Goal: Task Accomplishment & Management: Manage account settings

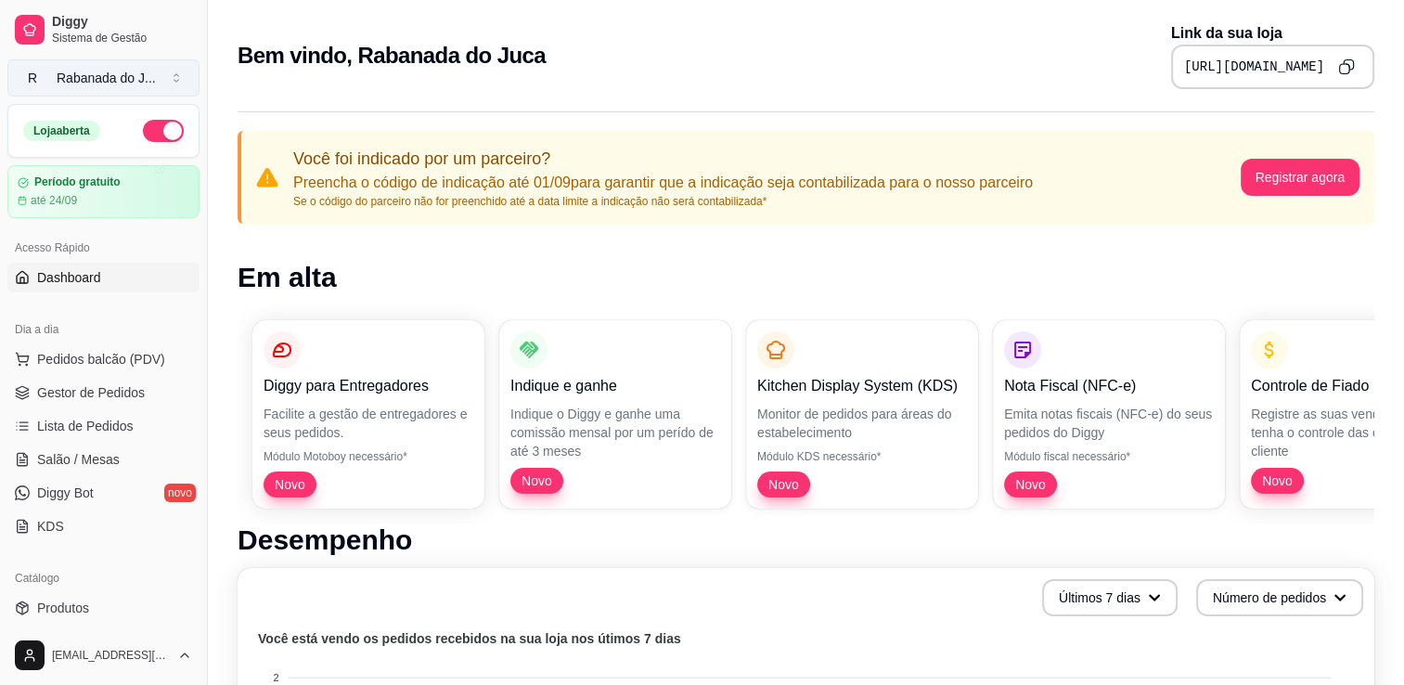
click at [108, 73] on div "Rabanada do J ..." at bounding box center [106, 78] width 99 height 19
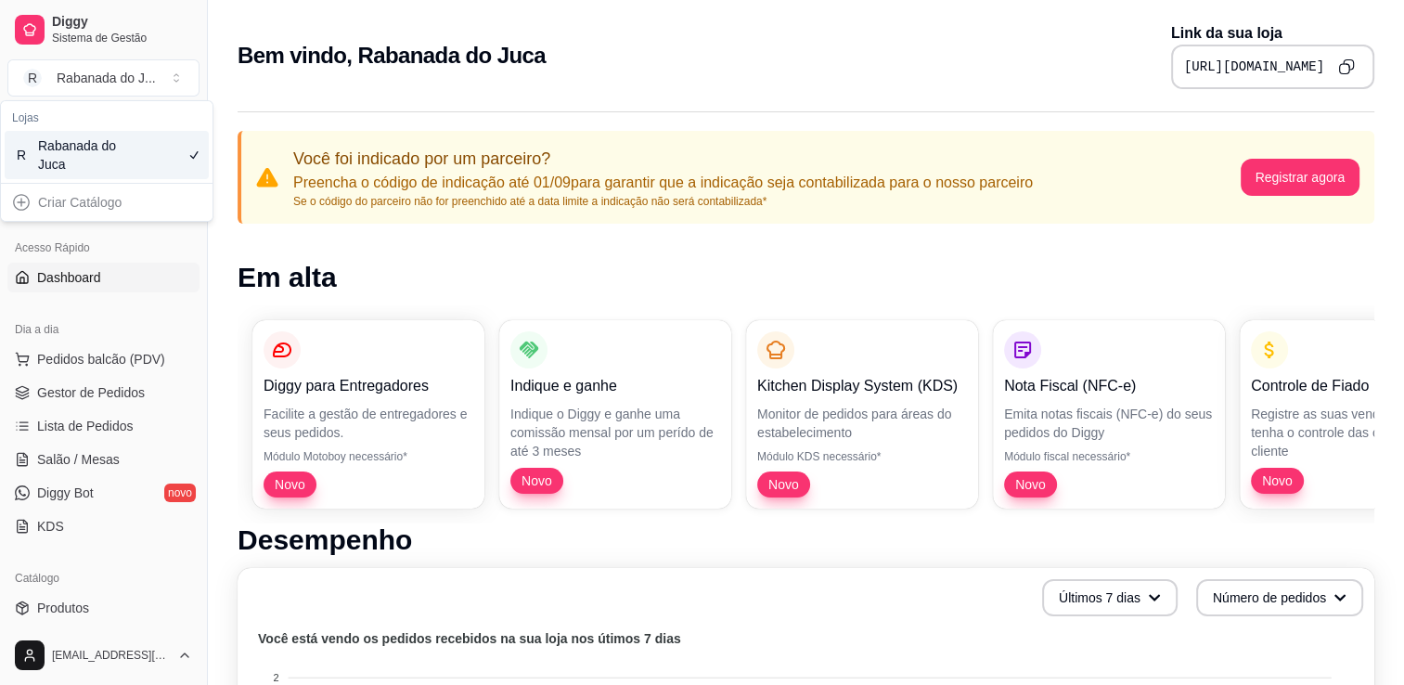
click at [96, 142] on div "Rabanada do Juca" at bounding box center [80, 154] width 84 height 37
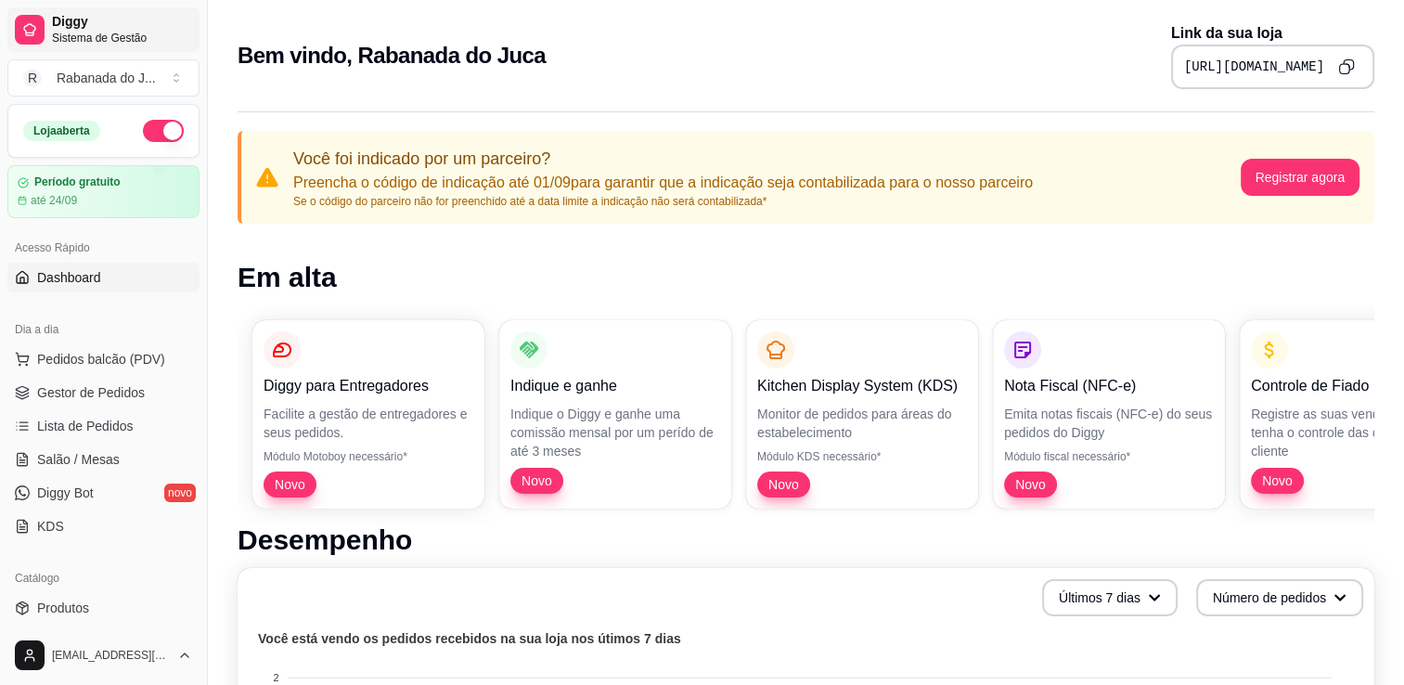
click at [77, 28] on span "Diggy" at bounding box center [122, 22] width 140 height 17
click at [143, 132] on button "button" at bounding box center [163, 131] width 41 height 22
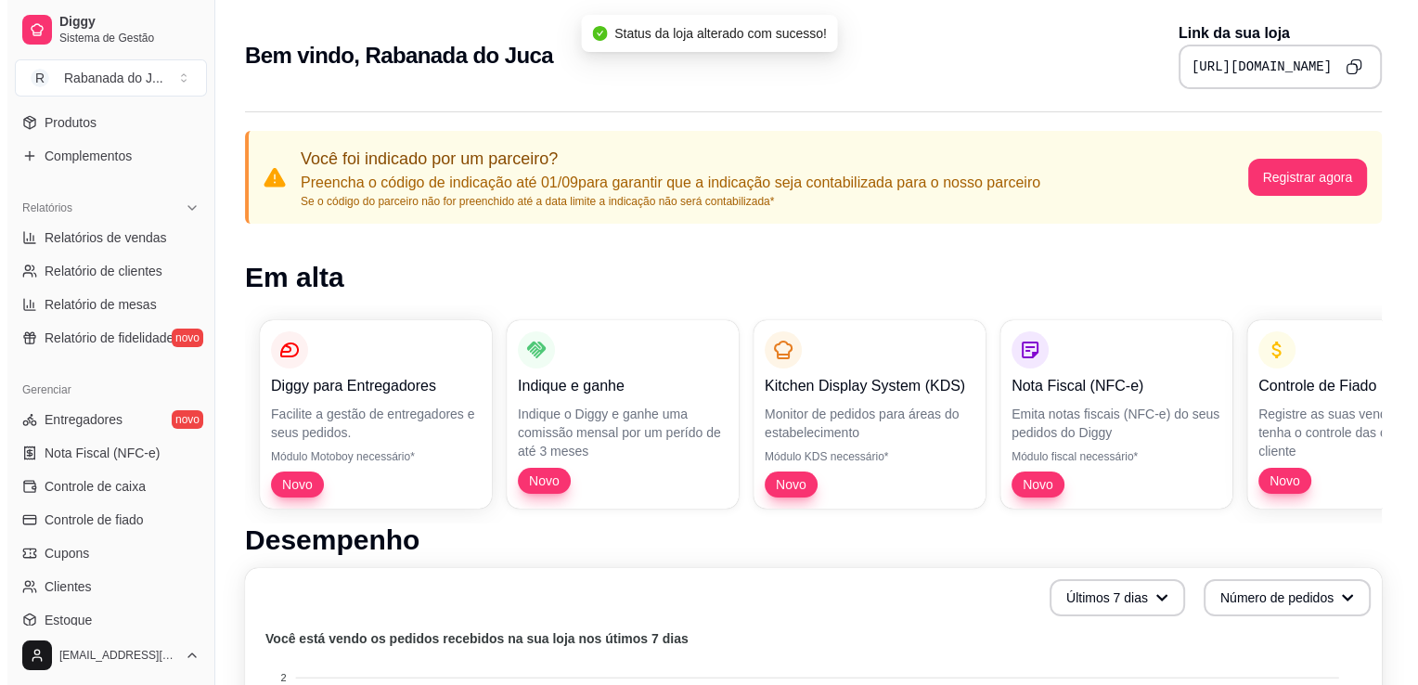
scroll to position [650, 0]
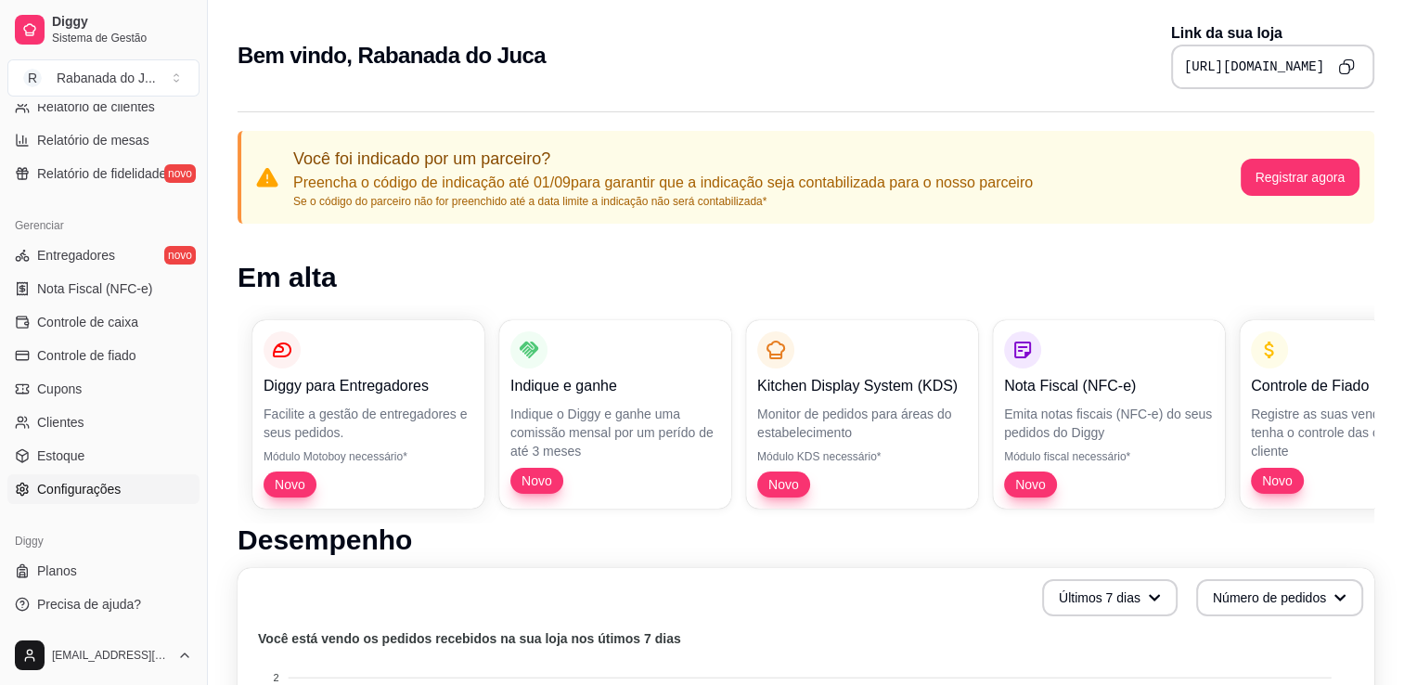
click at [97, 491] on span "Configurações" at bounding box center [79, 489] width 84 height 19
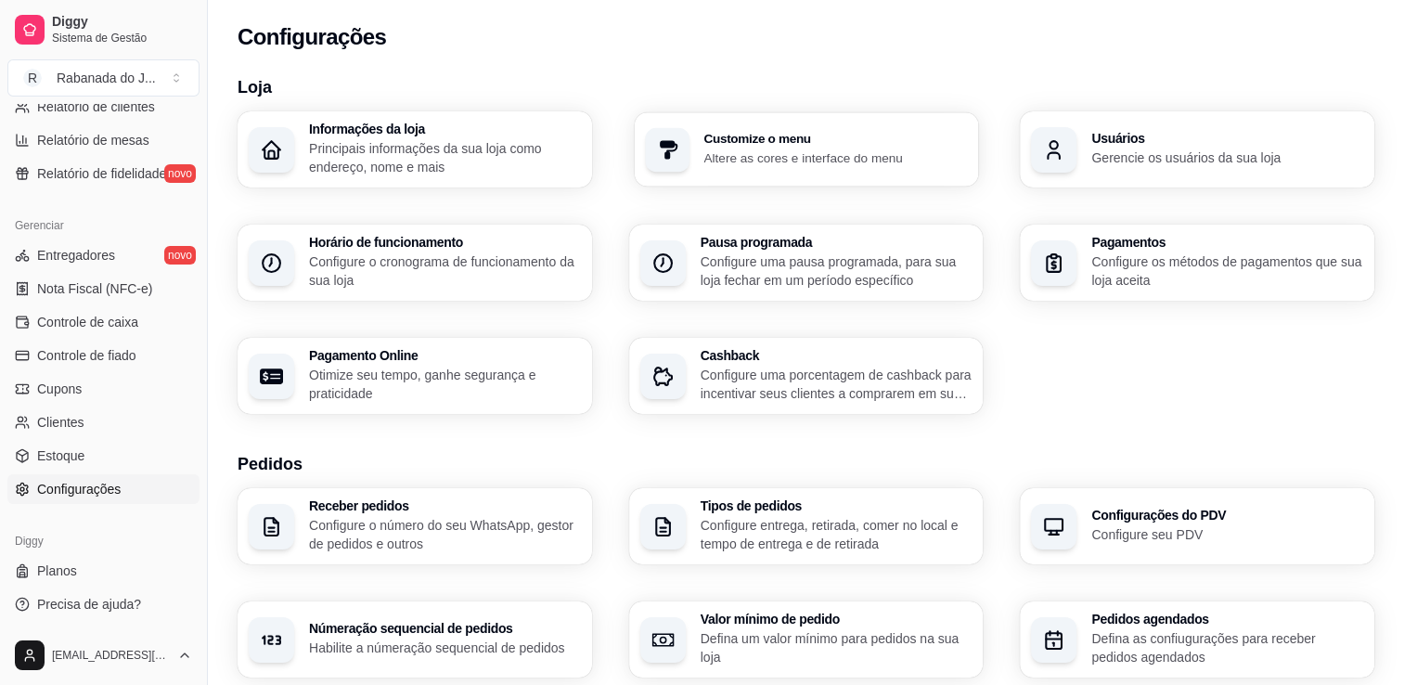
click at [826, 150] on p "Altere as cores e interface do menu" at bounding box center [835, 157] width 264 height 18
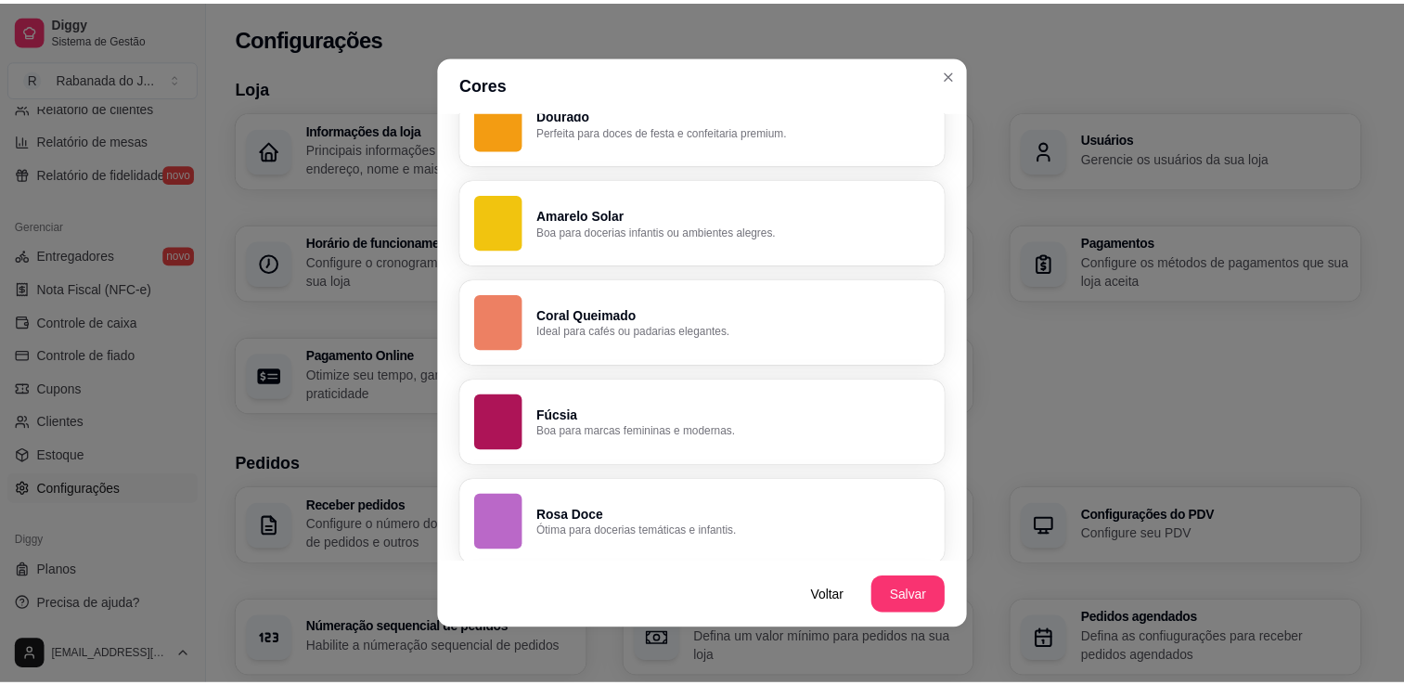
scroll to position [1318, 0]
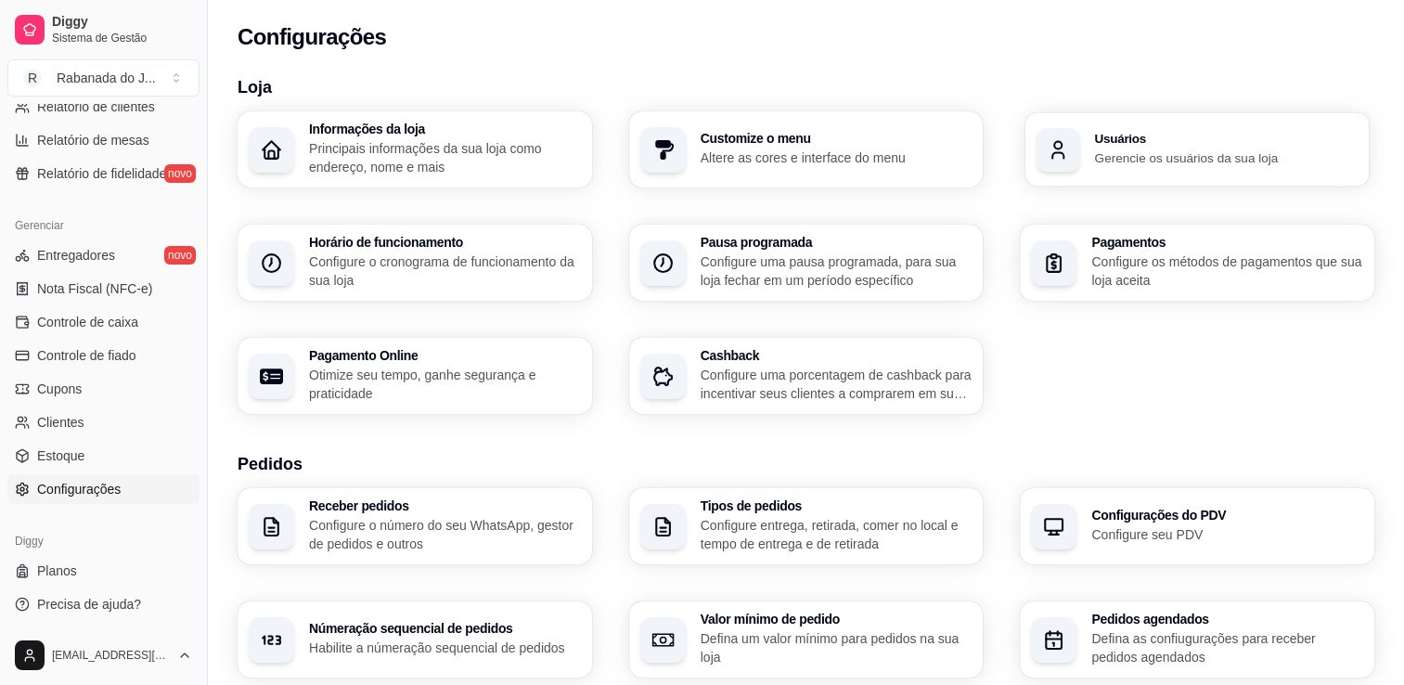
click at [1158, 135] on h3 "Usuários" at bounding box center [1227, 139] width 264 height 13
click at [349, 125] on h3 "Informações da loja" at bounding box center [444, 129] width 264 height 13
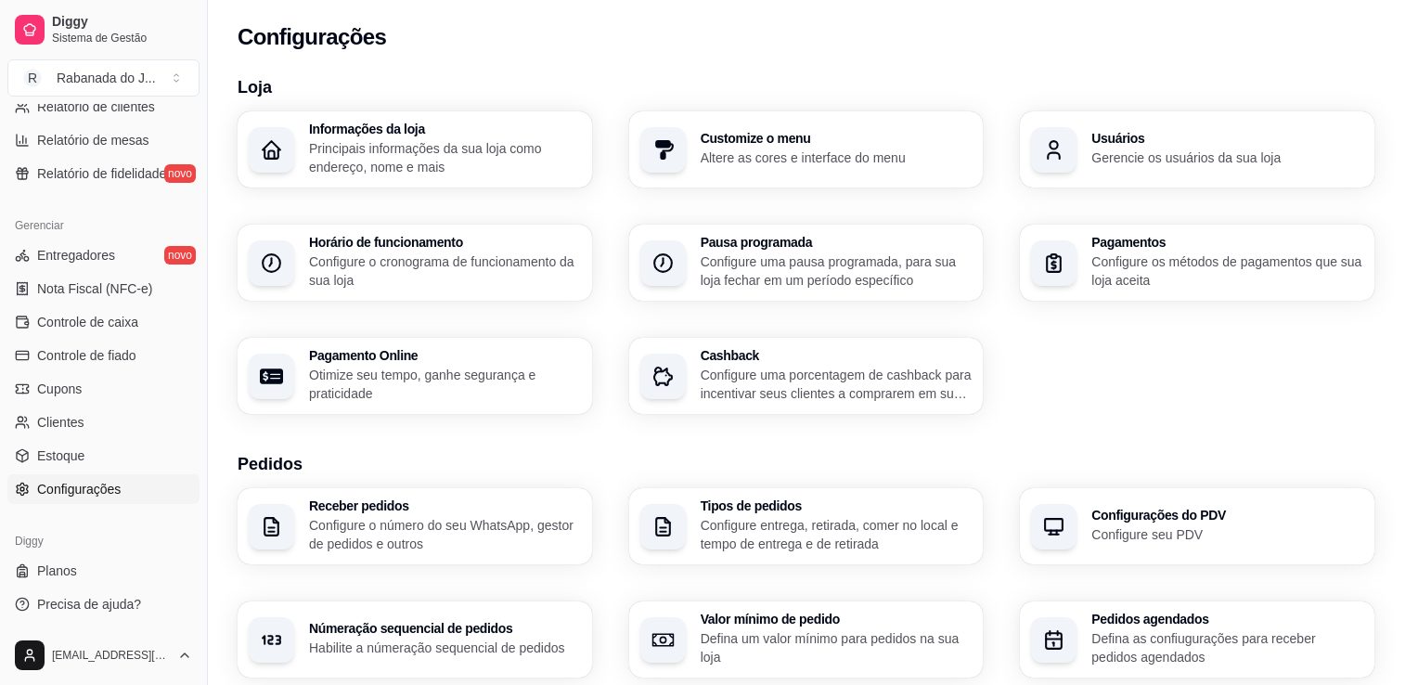
type input "Camorim"
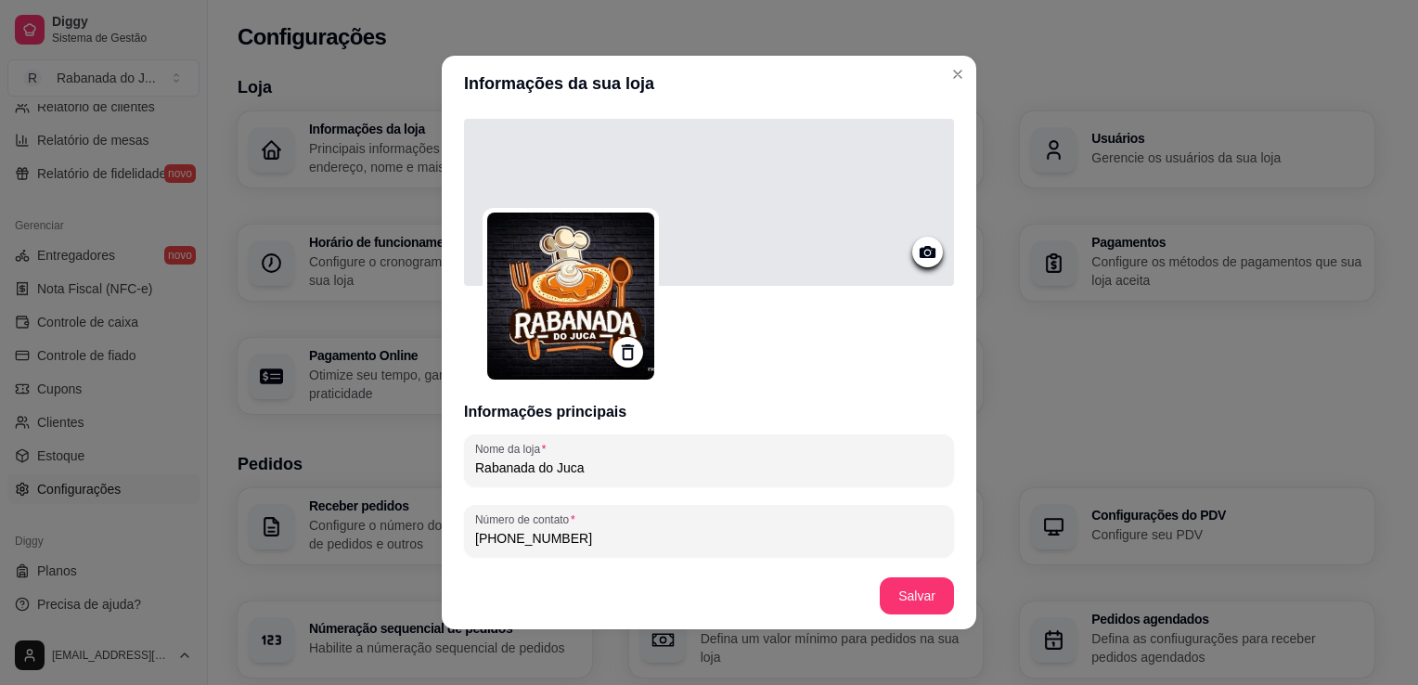
click at [917, 262] on icon at bounding box center [927, 251] width 21 height 21
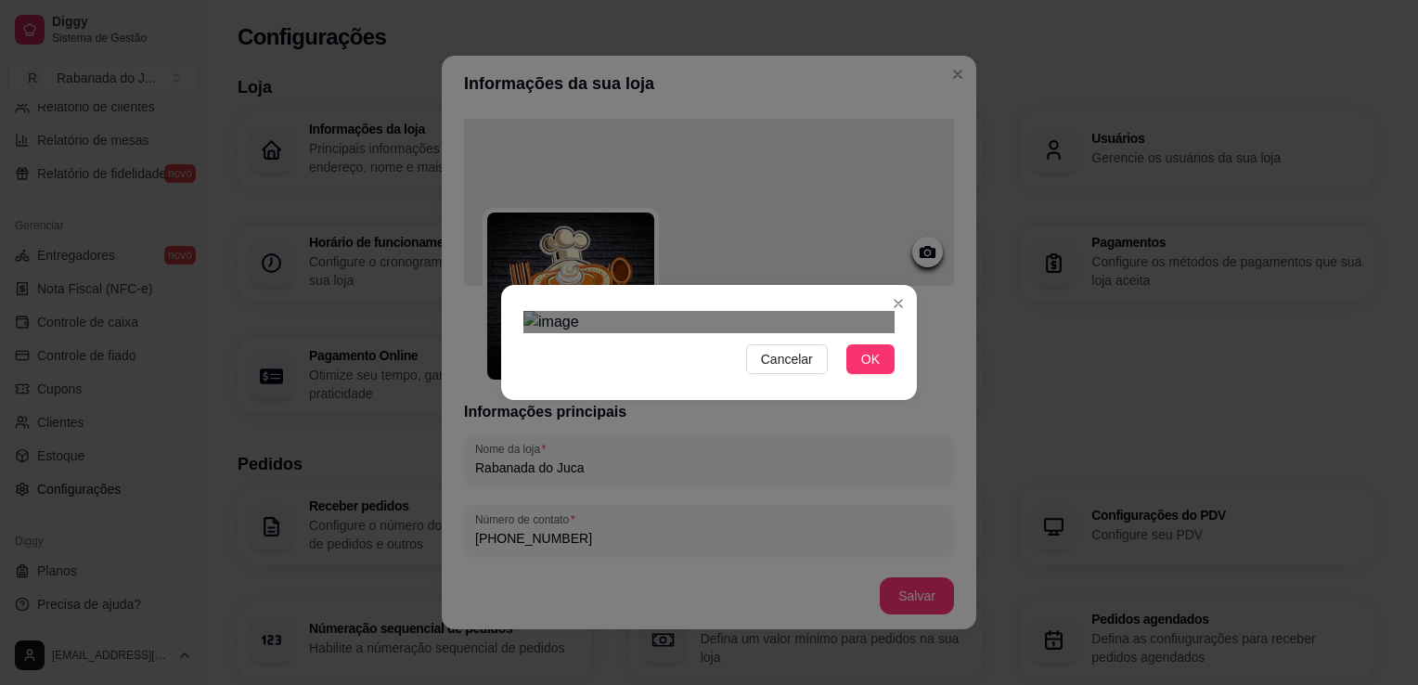
click at [704, 333] on img at bounding box center [708, 322] width 371 height 22
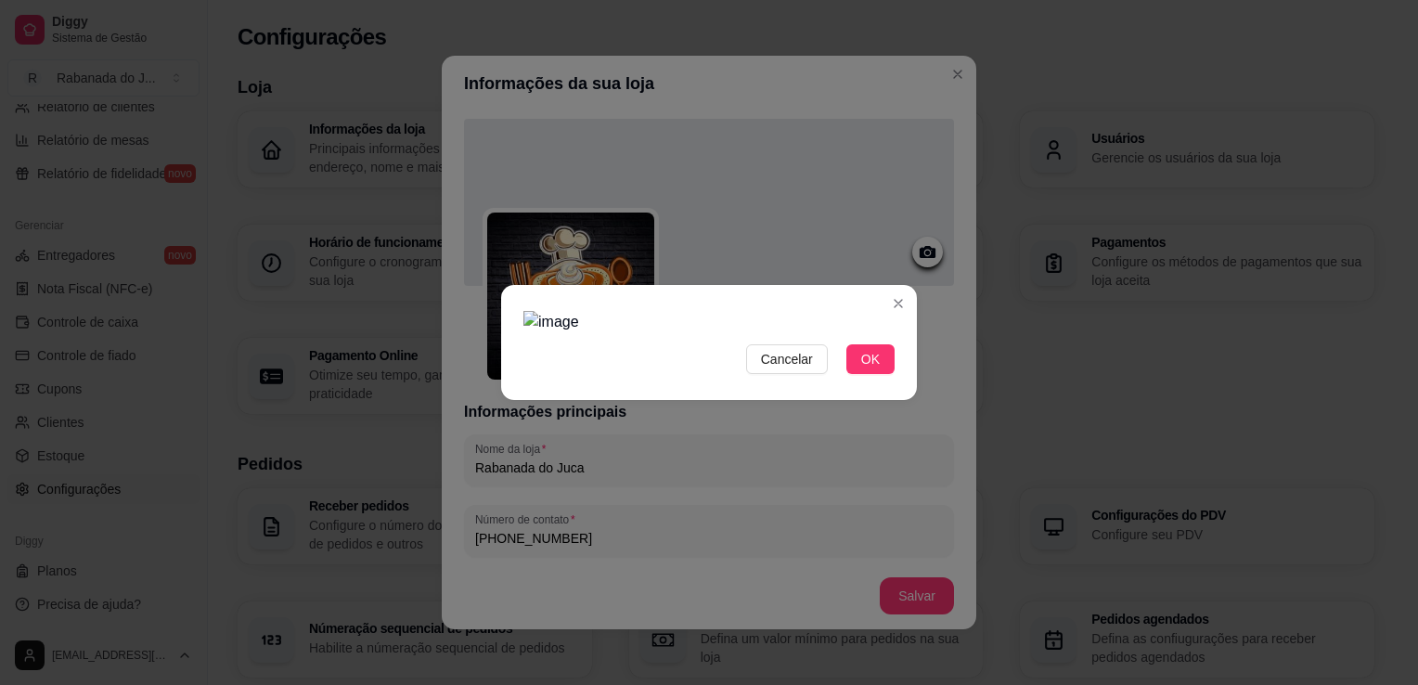
click at [524, 311] on img at bounding box center [708, 322] width 371 height 22
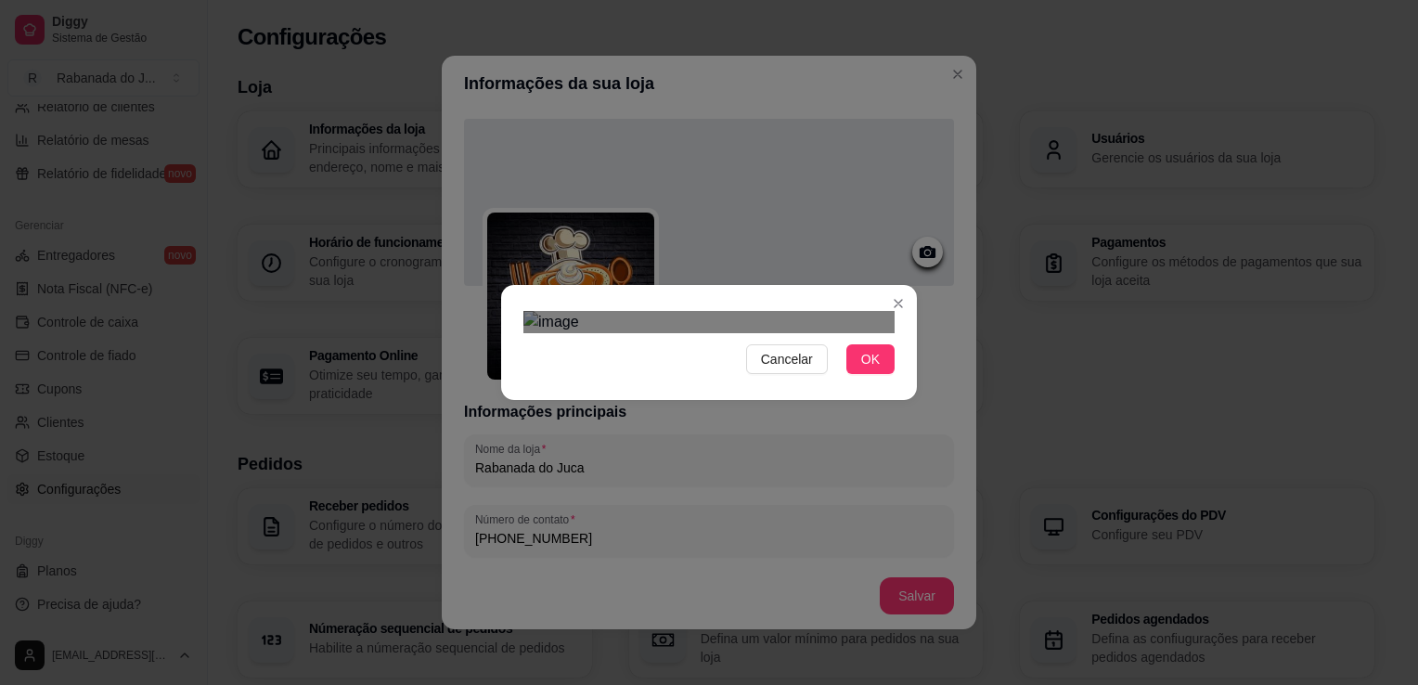
click at [904, 349] on div "Cancelar OK" at bounding box center [709, 342] width 416 height 78
click at [510, 303] on div "Cancelar OK" at bounding box center [709, 342] width 416 height 78
click at [873, 374] on button "OK" at bounding box center [870, 359] width 48 height 30
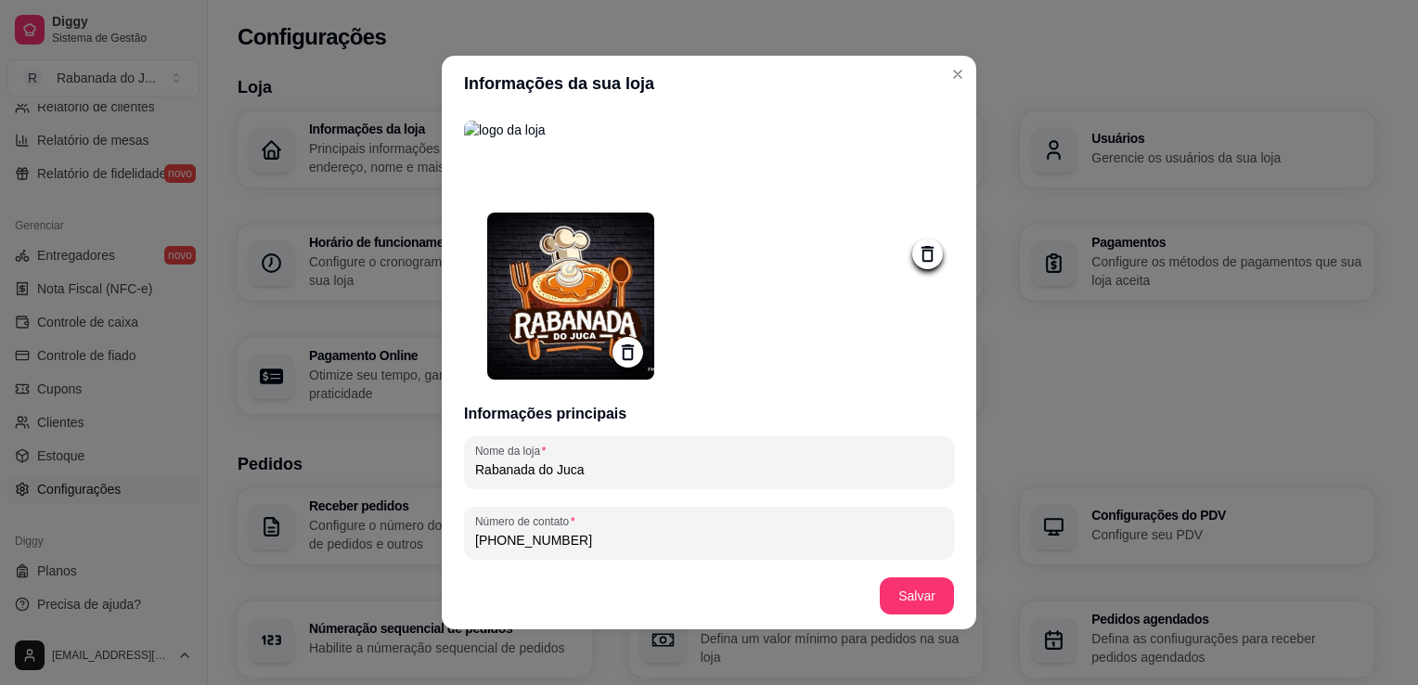
click at [921, 254] on icon at bounding box center [927, 254] width 12 height 16
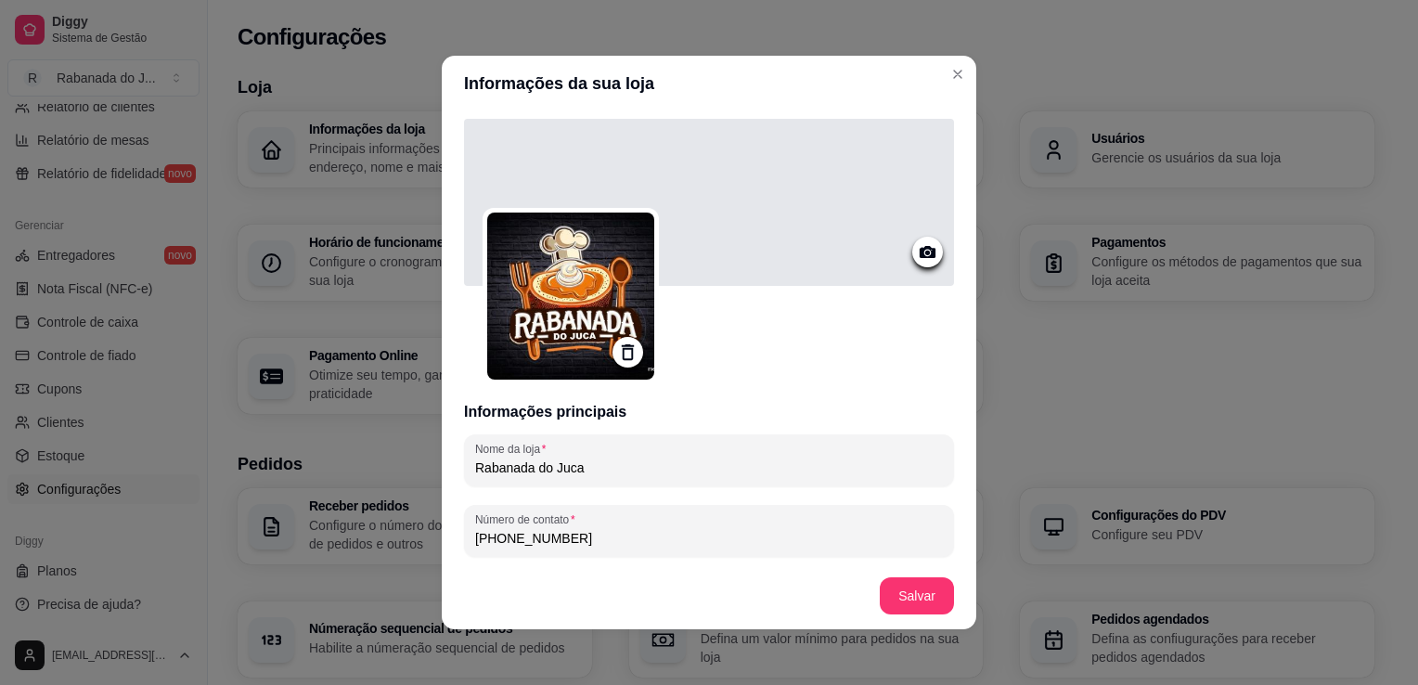
click at [834, 225] on div at bounding box center [709, 202] width 490 height 167
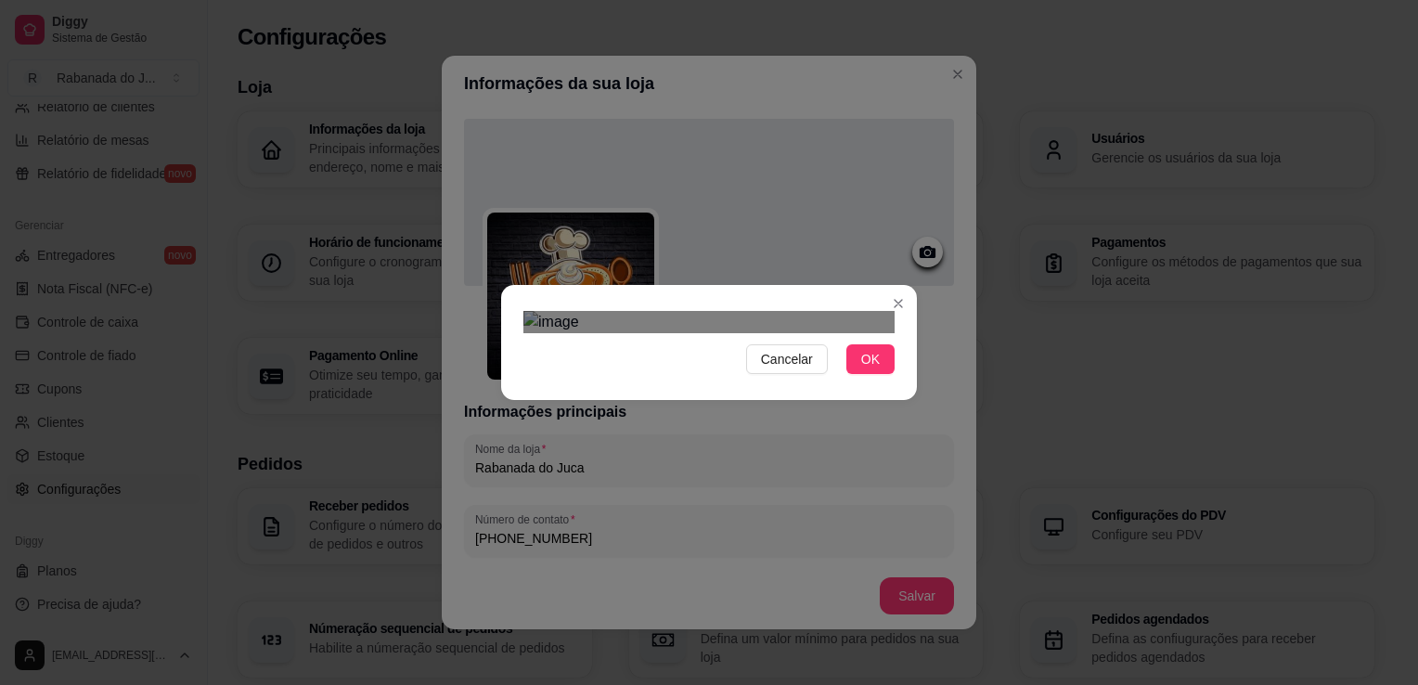
click at [883, 318] on img at bounding box center [708, 322] width 371 height 22
click at [571, 454] on div "Use the arrow keys to move the north west drag handle to change the crop select…" at bounding box center [571, 454] width 0 height 0
click at [866, 369] on span "OK" at bounding box center [870, 359] width 19 height 20
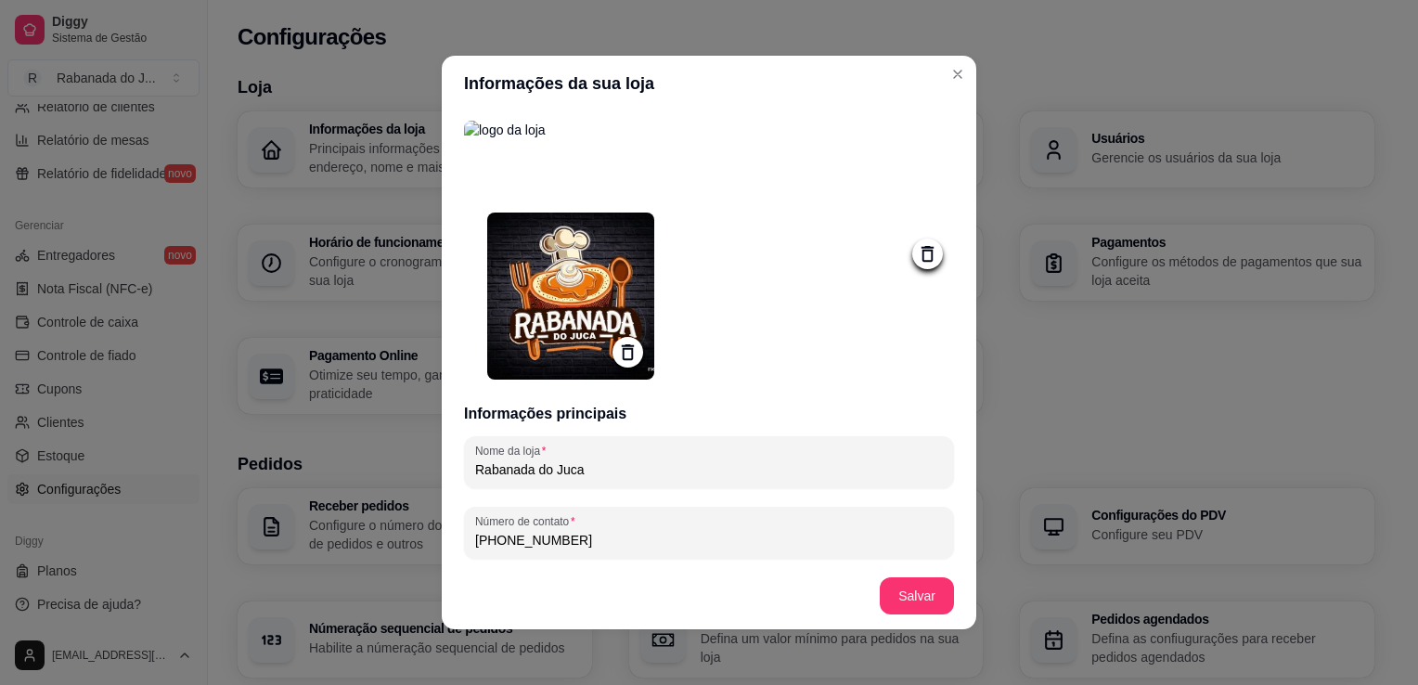
click at [917, 258] on icon at bounding box center [927, 253] width 21 height 21
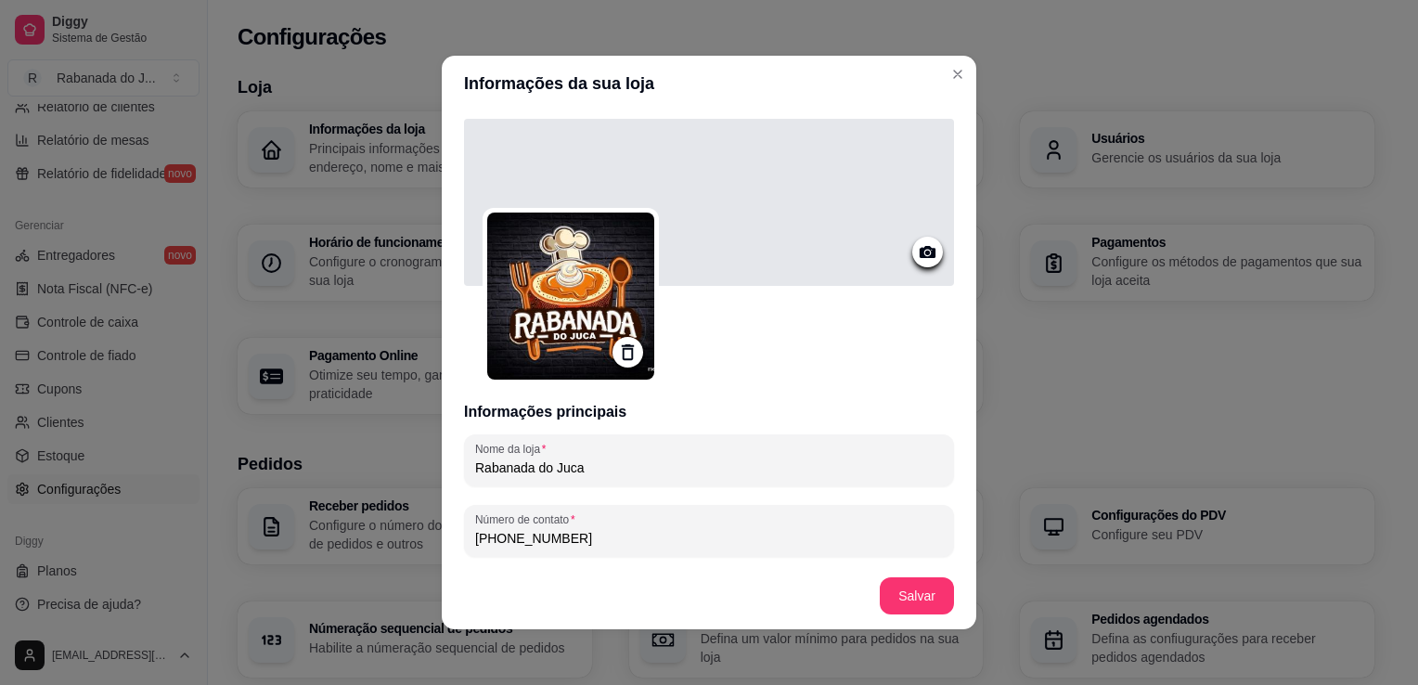
click at [846, 236] on div at bounding box center [709, 202] width 490 height 167
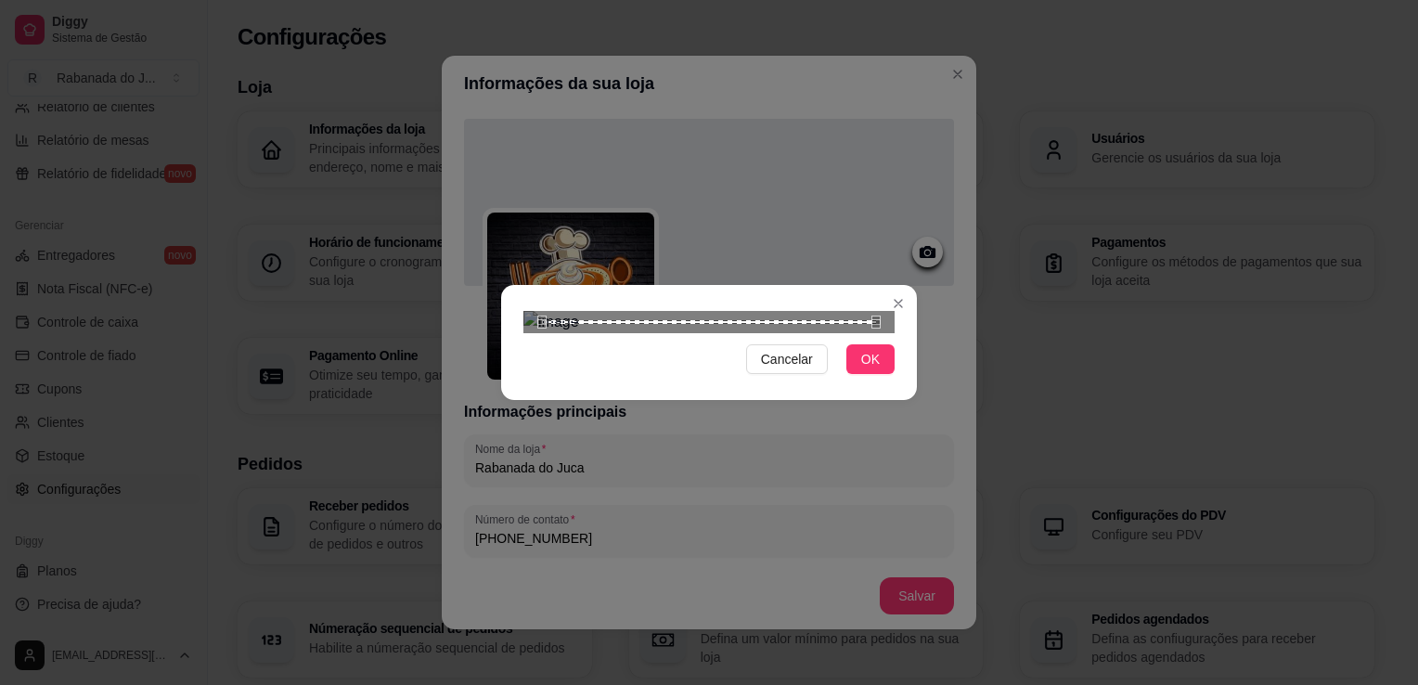
click at [586, 311] on img at bounding box center [708, 322] width 371 height 22
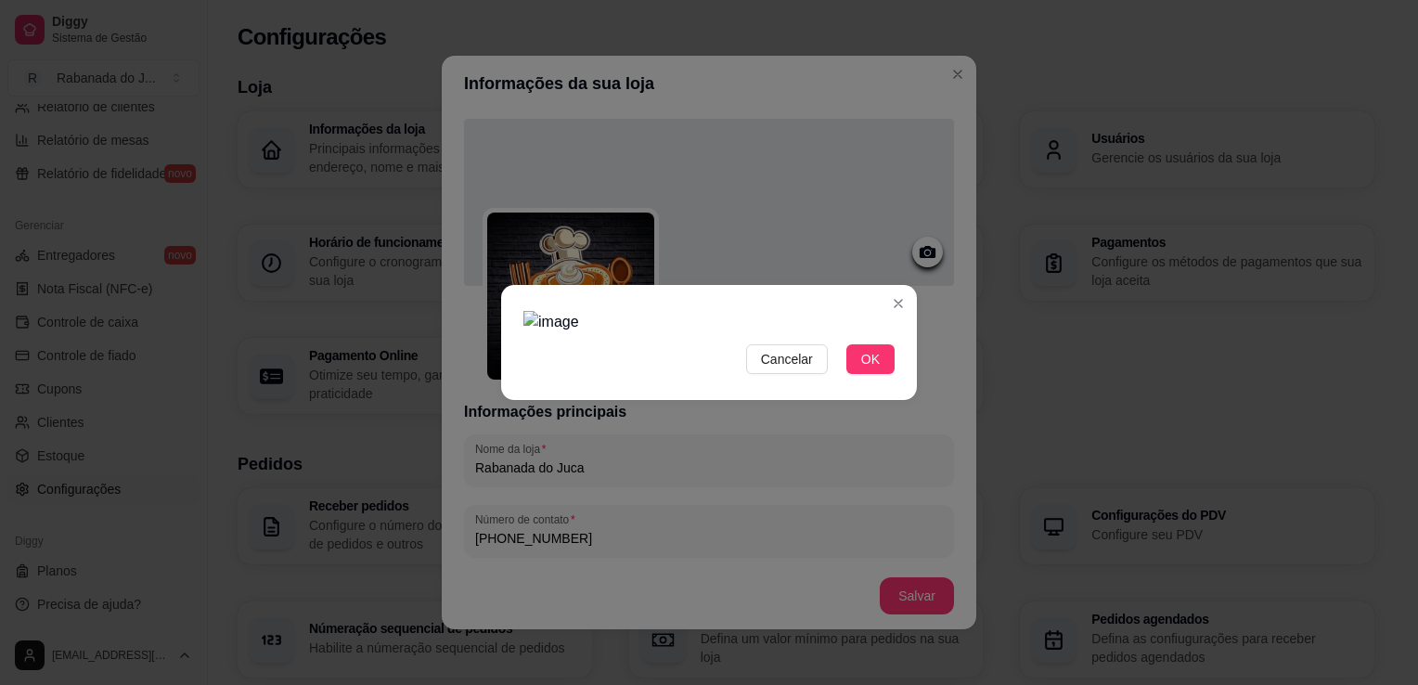
click at [817, 311] on img at bounding box center [708, 322] width 371 height 22
click at [540, 311] on img at bounding box center [708, 322] width 371 height 22
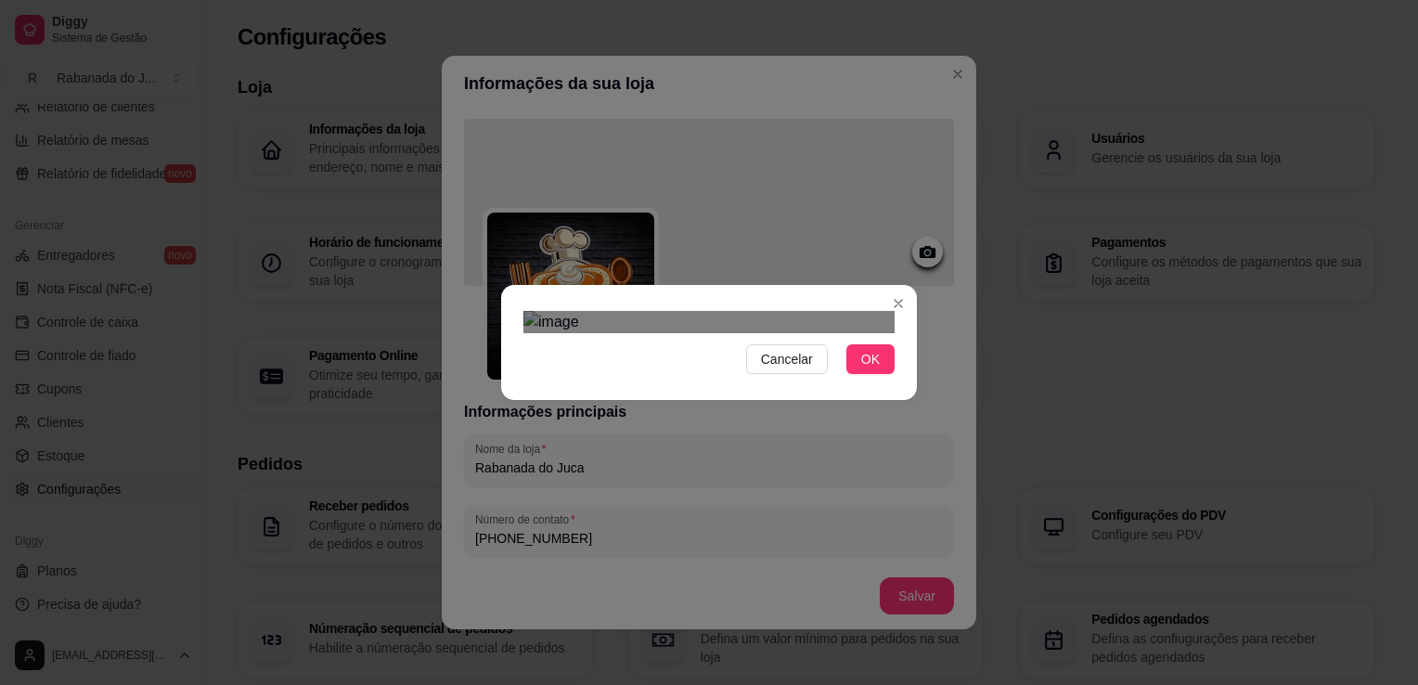
click at [823, 333] on img at bounding box center [708, 322] width 371 height 22
click at [821, 311] on div at bounding box center [708, 322] width 371 height 22
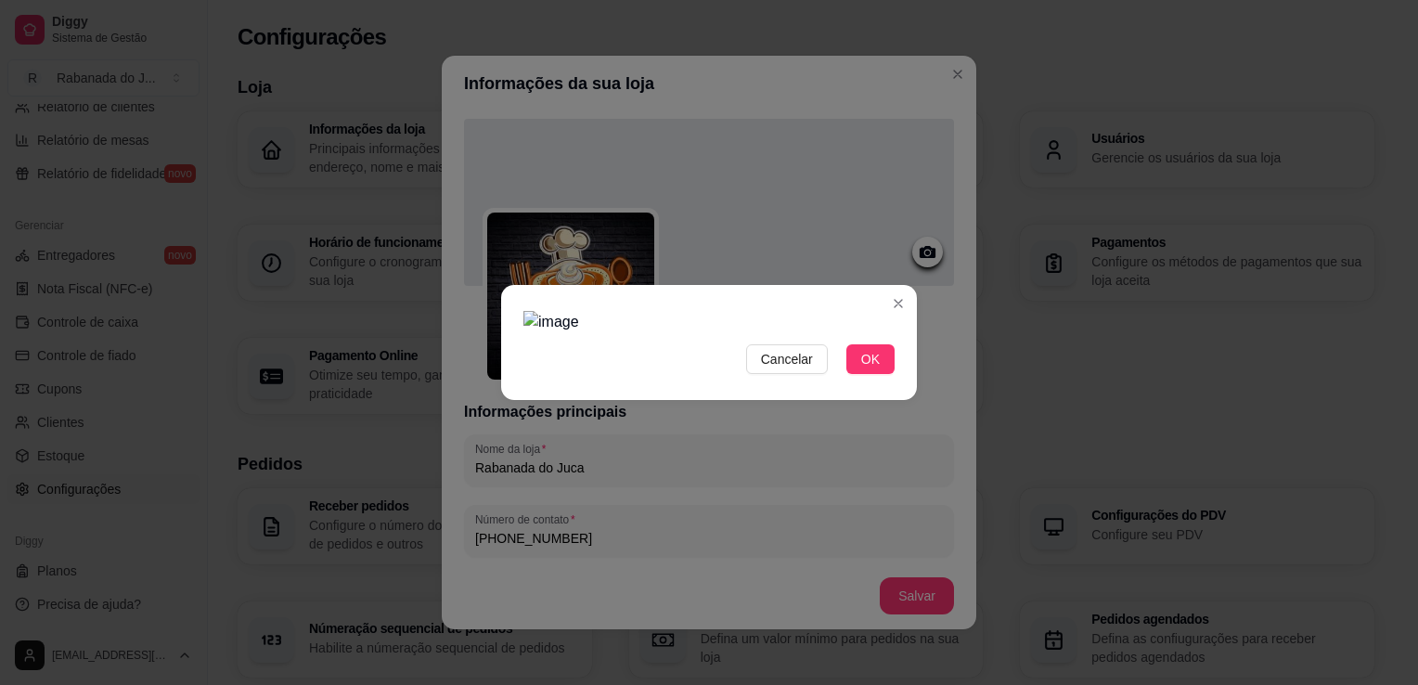
click at [786, 311] on img at bounding box center [708, 322] width 371 height 22
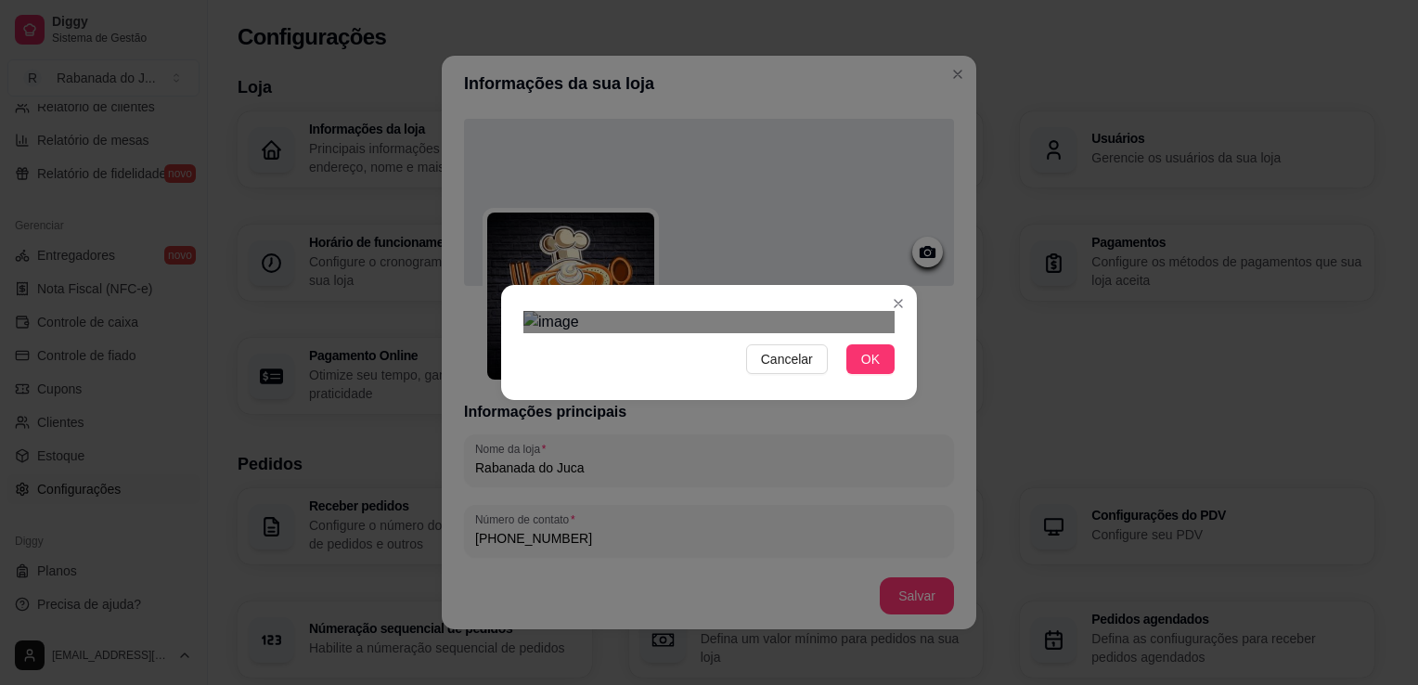
click at [600, 311] on img at bounding box center [708, 322] width 371 height 22
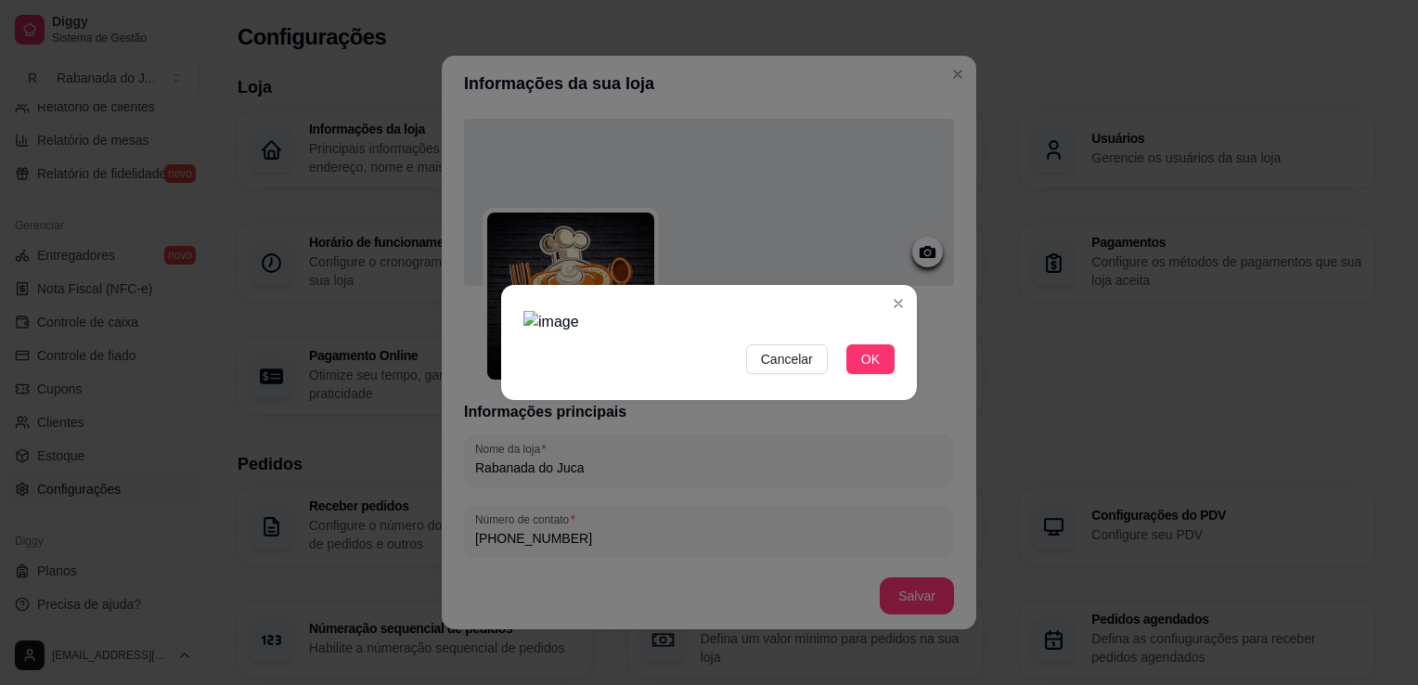
click at [540, 311] on img at bounding box center [708, 322] width 371 height 22
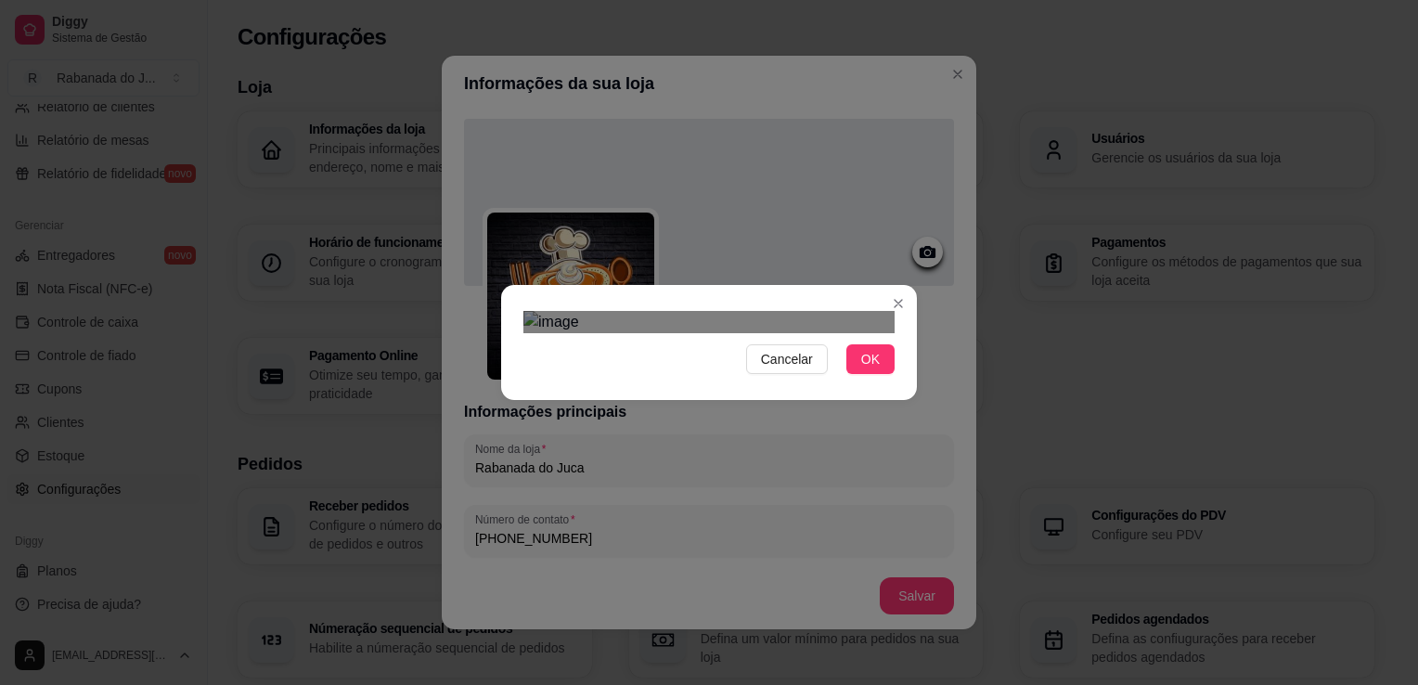
click at [823, 311] on img at bounding box center [708, 322] width 371 height 22
click at [530, 564] on div "Use the arrow keys to move the south west drag handle to change the crop select…" at bounding box center [530, 564] width 0 height 0
click at [532, 311] on div at bounding box center [708, 322] width 371 height 22
click at [861, 369] on span "OK" at bounding box center [870, 359] width 19 height 20
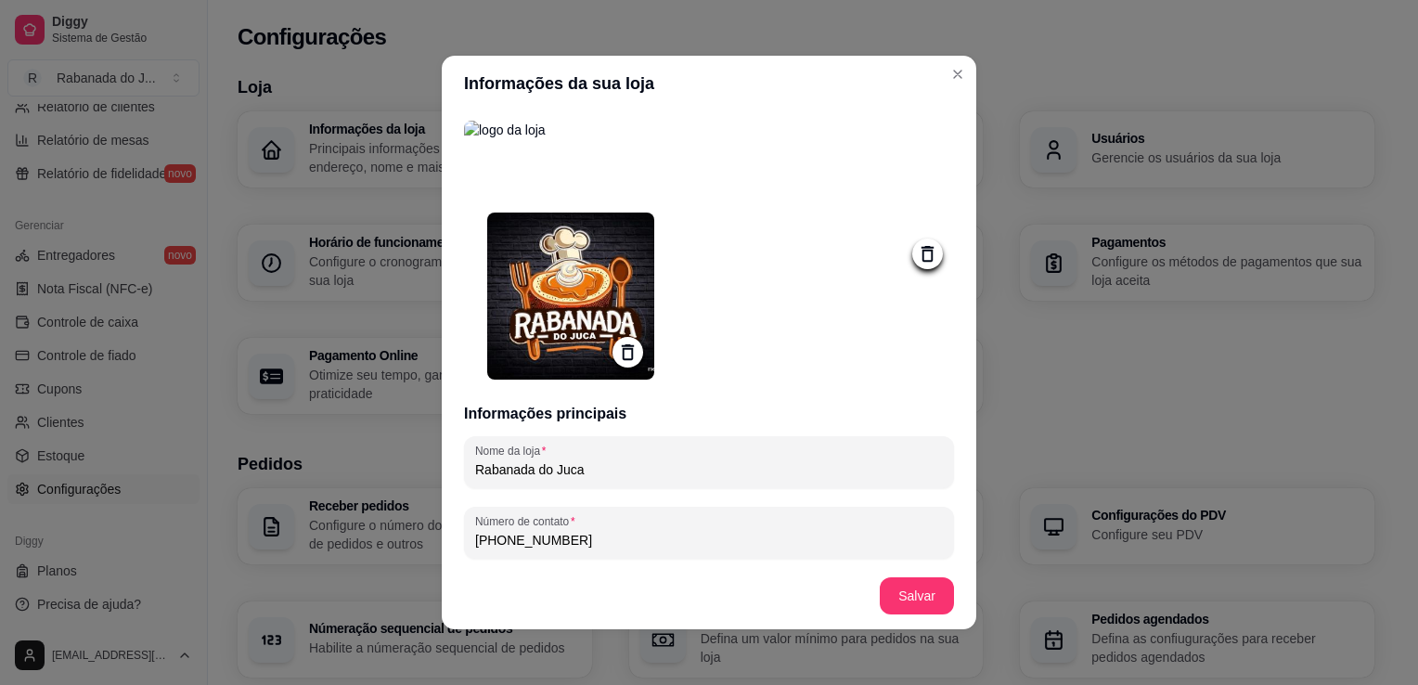
click at [917, 257] on icon at bounding box center [927, 253] width 21 height 21
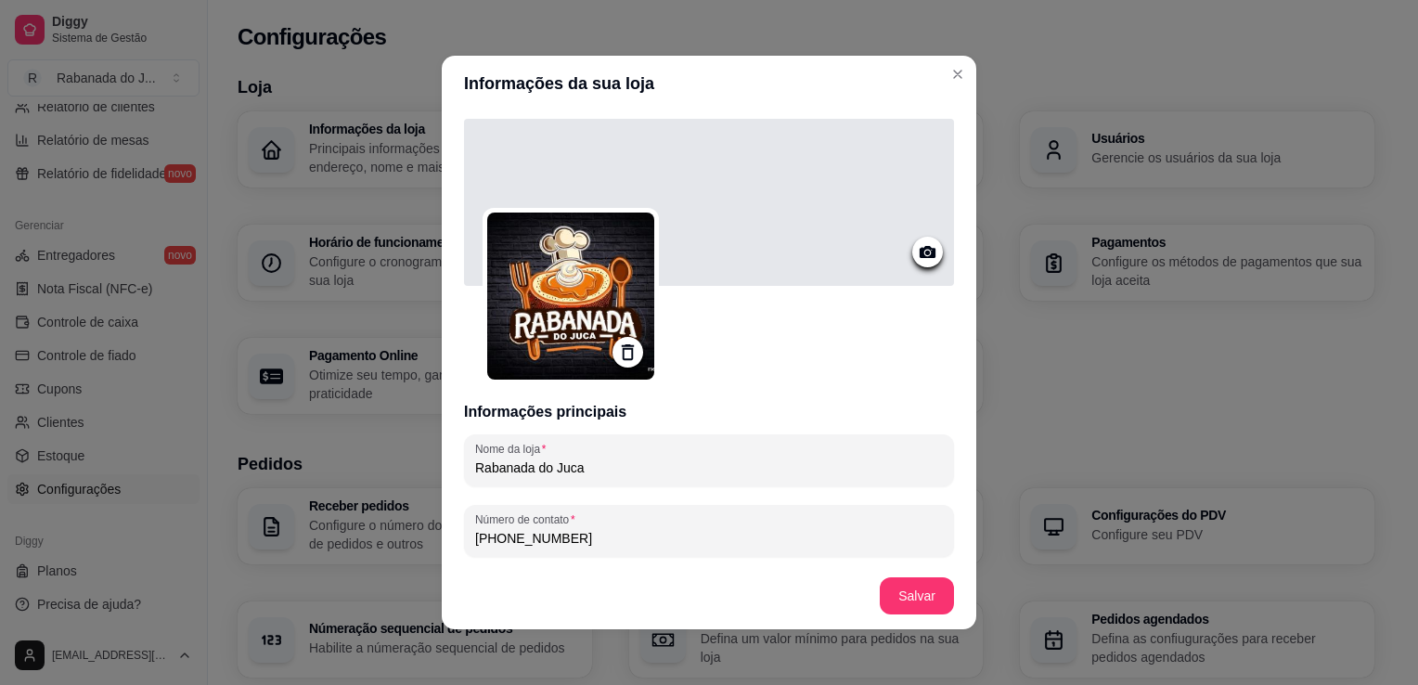
click at [920, 257] on icon at bounding box center [928, 252] width 16 height 12
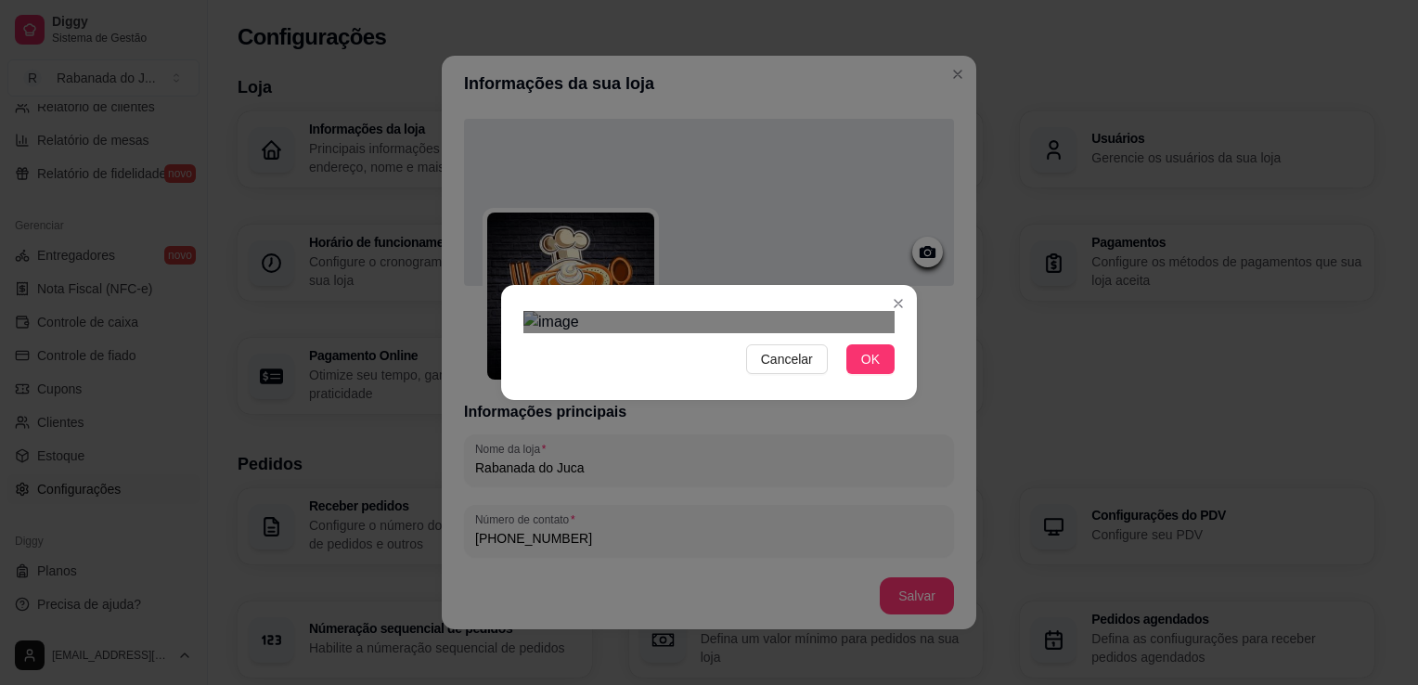
click at [824, 325] on img at bounding box center [708, 322] width 371 height 22
click at [861, 369] on span "OK" at bounding box center [870, 359] width 19 height 20
